Goal: Transaction & Acquisition: Purchase product/service

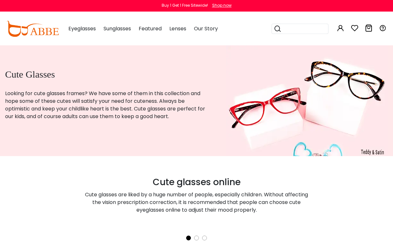
type input "**********"
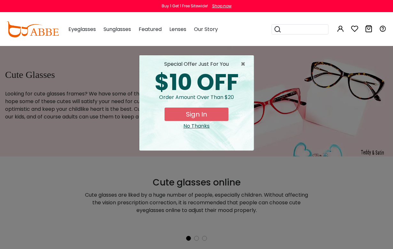
click at [242, 62] on span "×" at bounding box center [245, 64] width 8 height 8
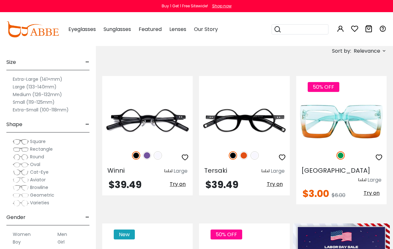
scroll to position [216, 0]
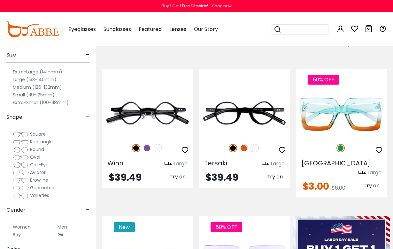
click at [35, 152] on span "Round" at bounding box center [37, 149] width 14 height 6
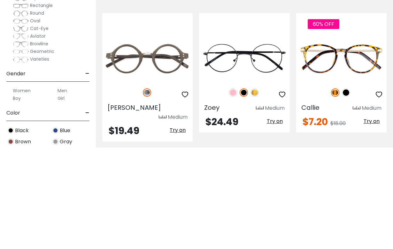
scroll to position [174, 0]
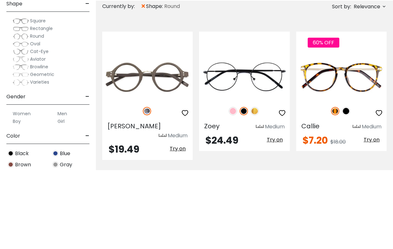
click at [0, 0] on img at bounding box center [0, 0] width 0 height 0
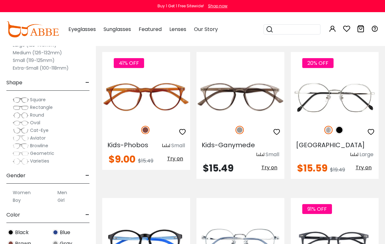
scroll to position [819, 0]
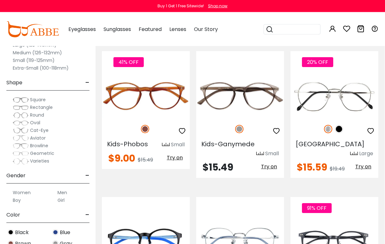
click at [0, 0] on img at bounding box center [0, 0] width 0 height 0
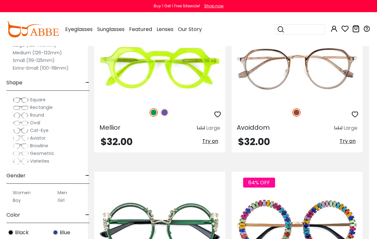
scroll to position [2075, 8]
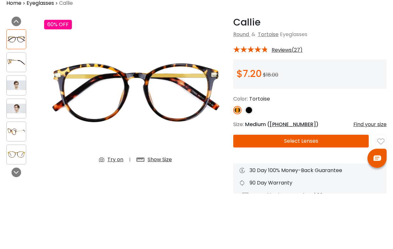
click at [19, 136] on img at bounding box center [16, 141] width 19 height 10
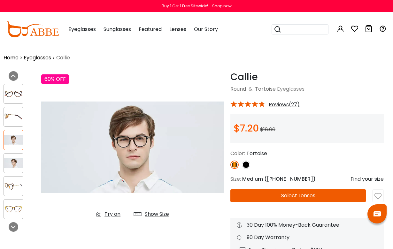
scroll to position [0, 3]
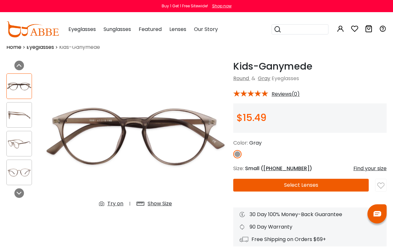
scroll to position [9, 0]
